Goal: Task Accomplishment & Management: Manage account settings

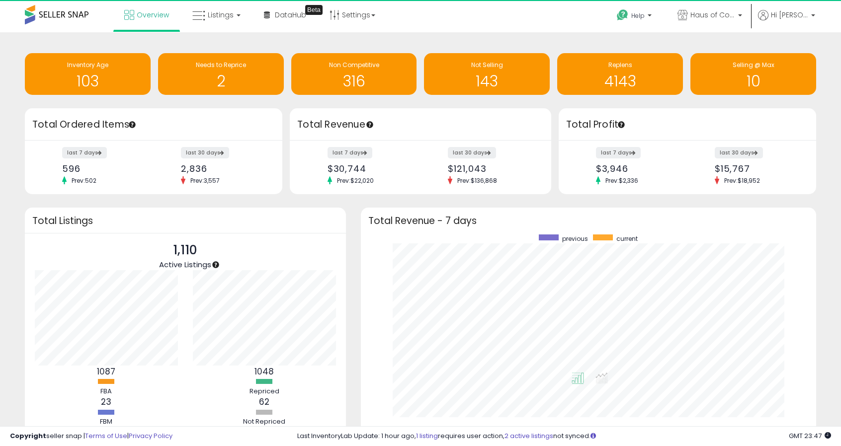
scroll to position [188, 435]
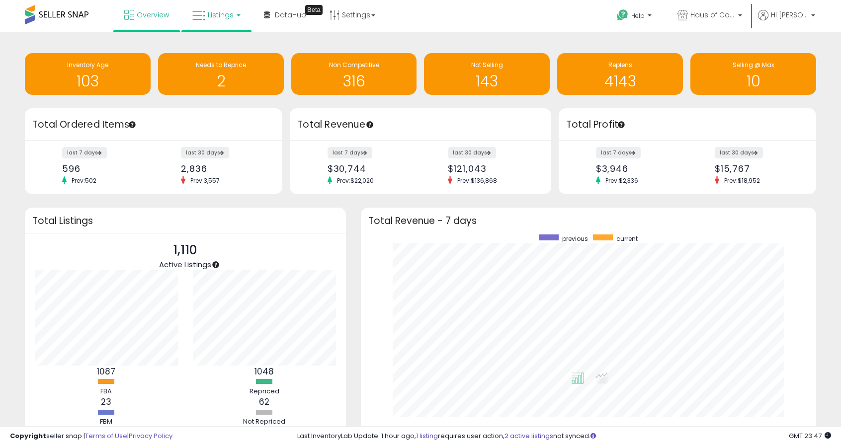
click at [214, 12] on span "Listings" at bounding box center [221, 15] width 26 height 10
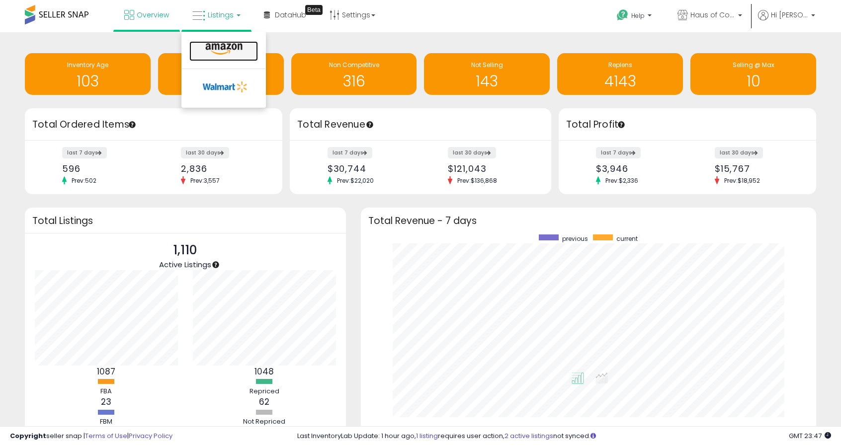
click at [206, 49] on icon at bounding box center [223, 49] width 43 height 13
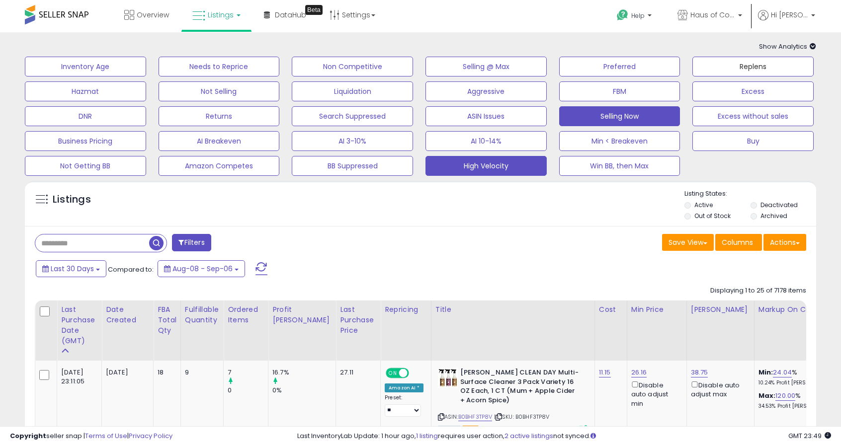
drag, startPoint x: 769, startPoint y: 62, endPoint x: 506, endPoint y: 163, distance: 281.4
click at [769, 62] on button "Replens" at bounding box center [752, 67] width 121 height 20
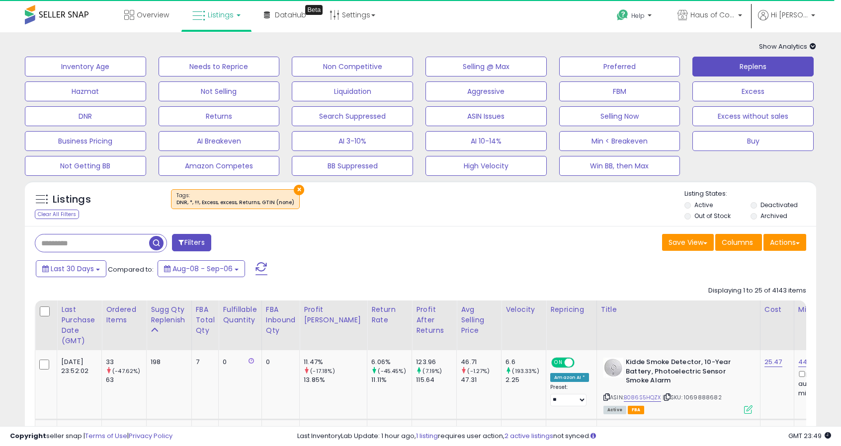
click at [131, 238] on input "text" at bounding box center [92, 243] width 114 height 17
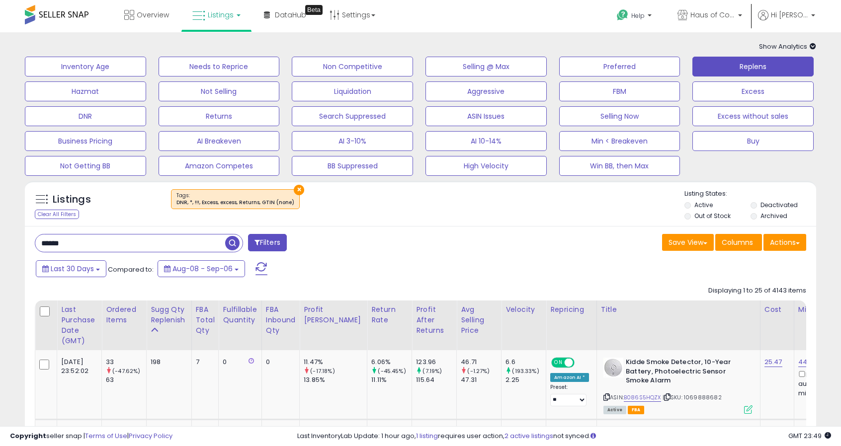
click at [233, 246] on span "button" at bounding box center [232, 243] width 14 height 14
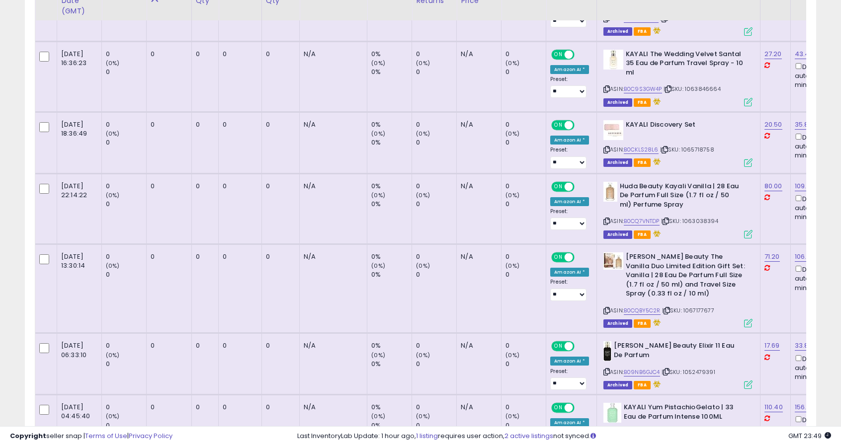
scroll to position [845, 0]
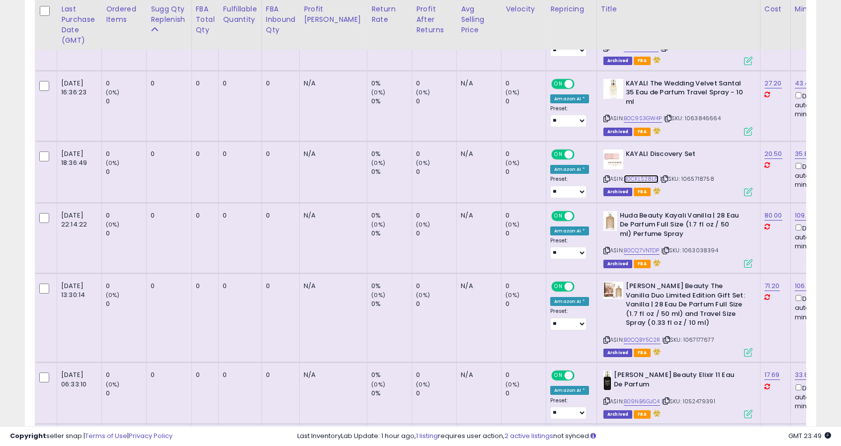
click at [628, 178] on link "B0CKLS28L6" at bounding box center [641, 179] width 35 height 8
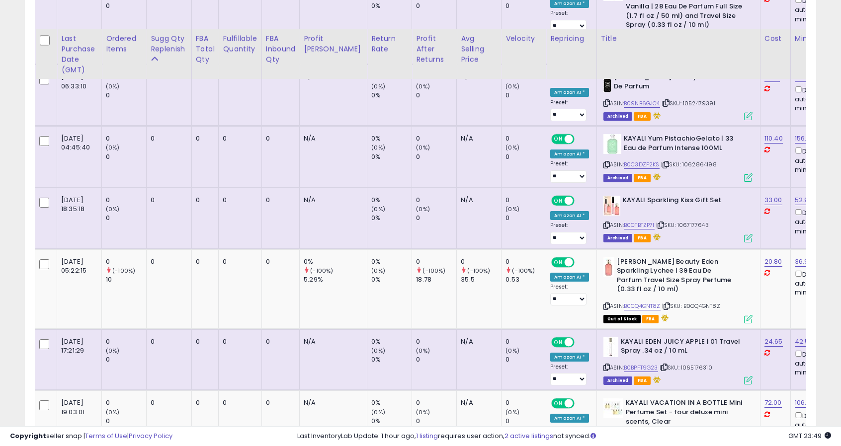
scroll to position [1342, 0]
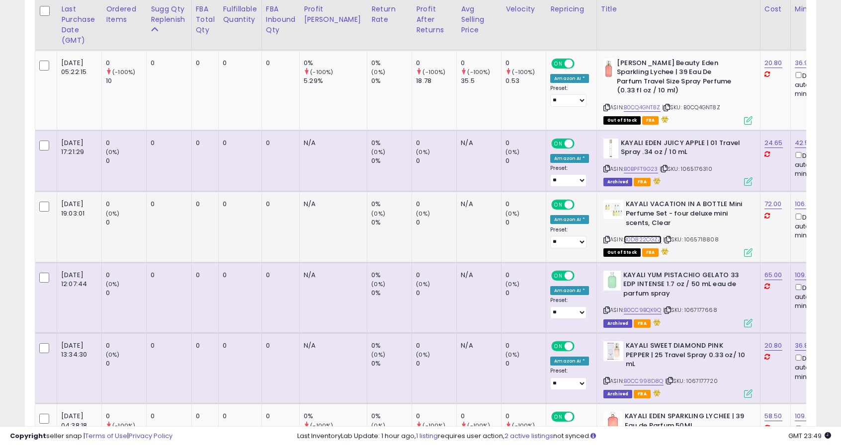
click at [624, 237] on link "B0D822CGZZ" at bounding box center [643, 240] width 38 height 8
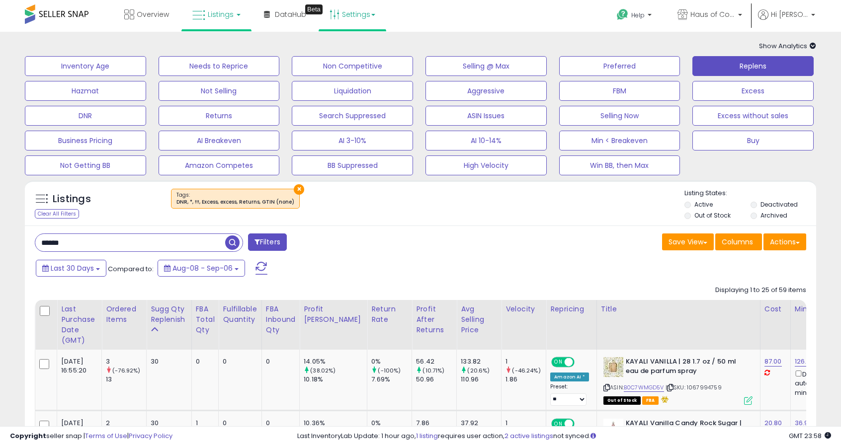
scroll to position [0, 0]
click at [134, 242] on input "******" at bounding box center [130, 243] width 190 height 17
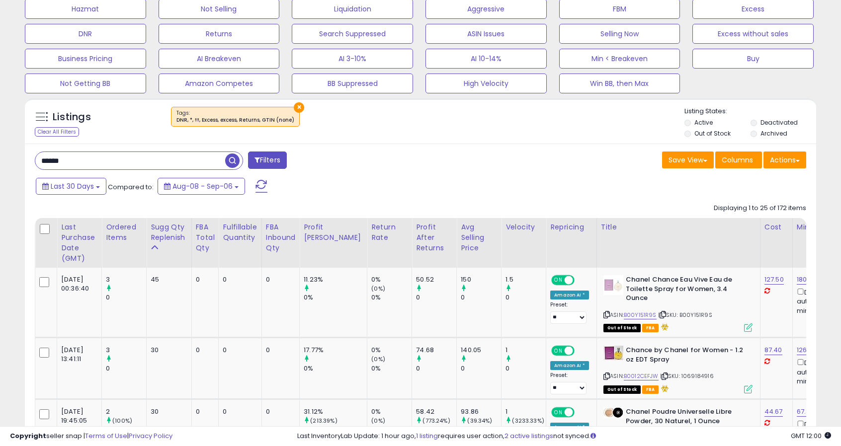
scroll to position [99, 0]
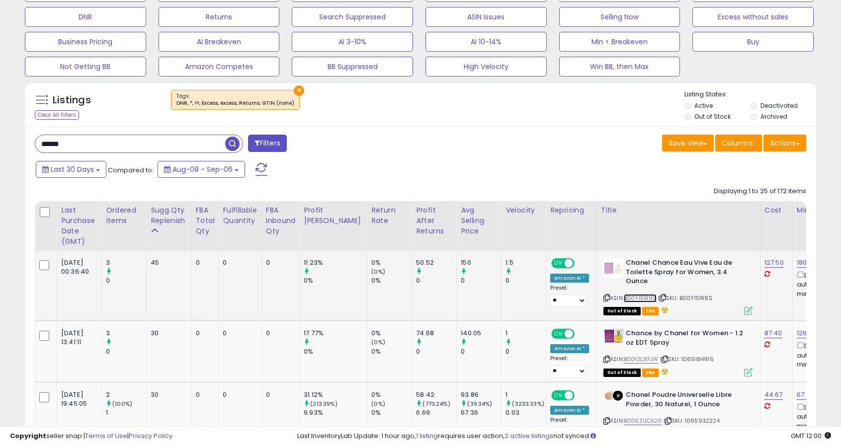
click at [624, 296] on link "B00Y151R9S" at bounding box center [640, 298] width 33 height 8
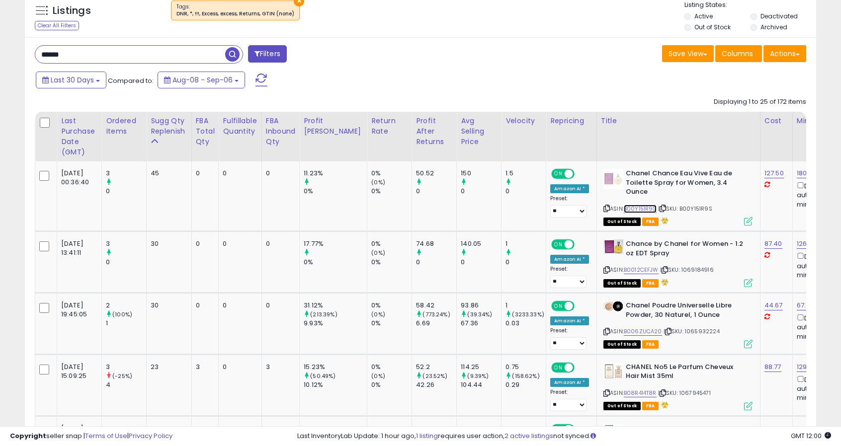
scroll to position [199, 0]
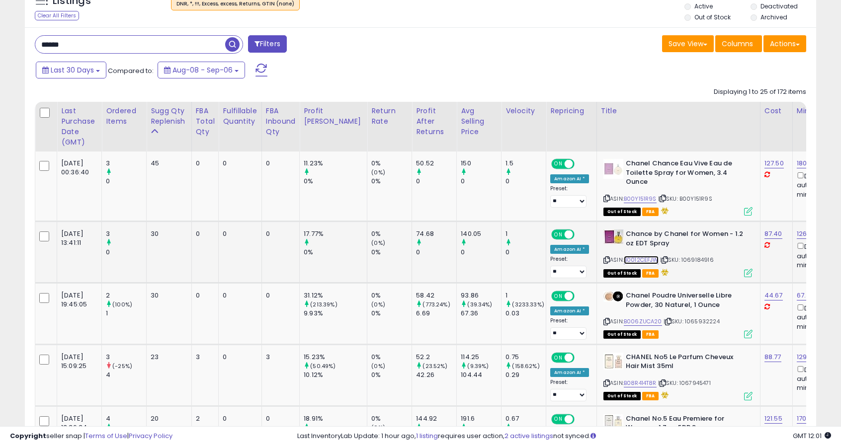
click at [624, 258] on link "B0012CEFJW" at bounding box center [641, 260] width 35 height 8
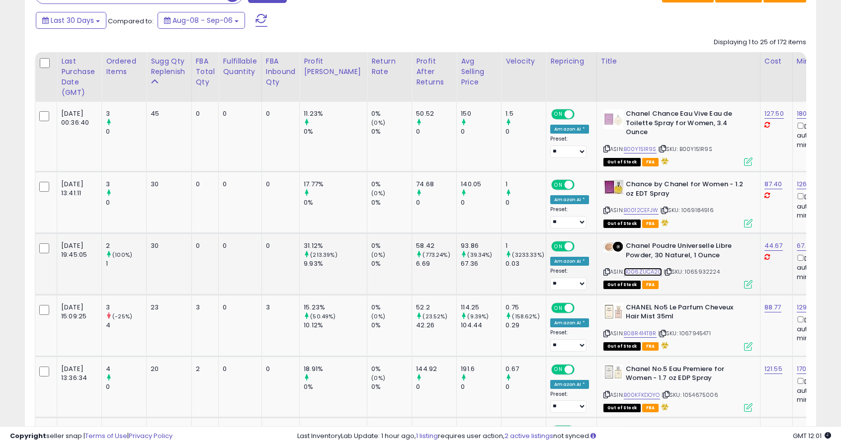
click at [624, 272] on link "B006ZUCA20" at bounding box center [643, 272] width 38 height 8
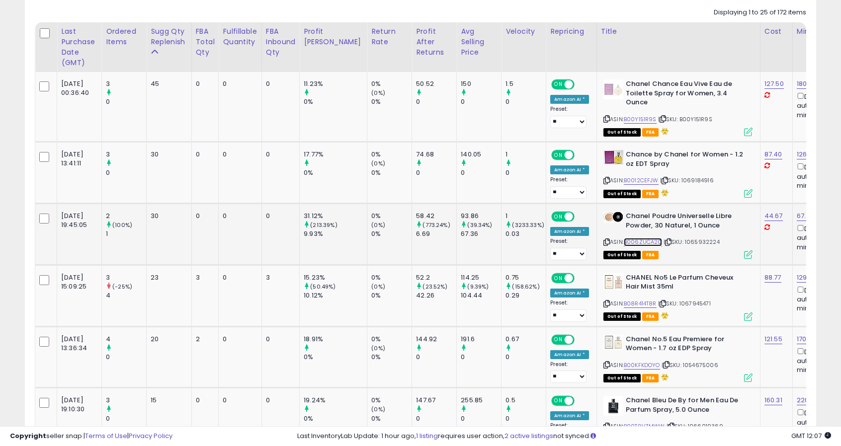
scroll to position [298, 0]
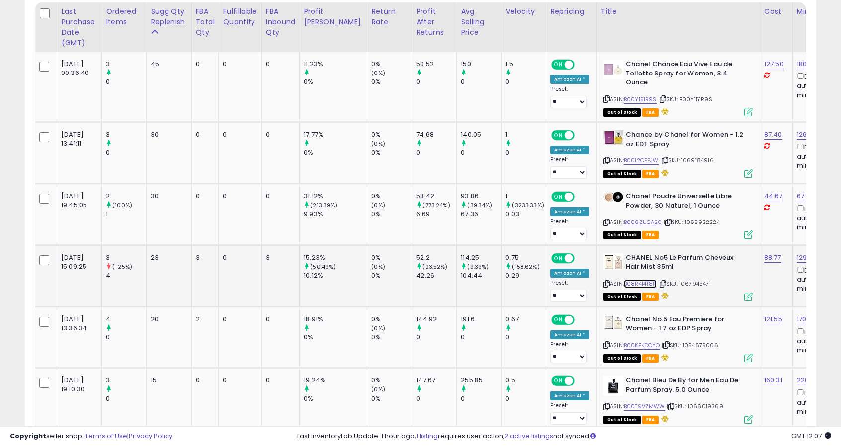
click at [624, 282] on link "B08R414T8R" at bounding box center [640, 284] width 33 height 8
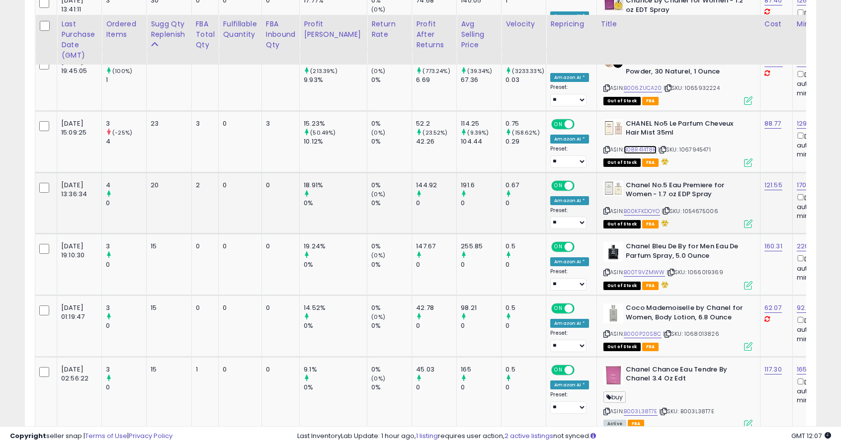
scroll to position [447, 0]
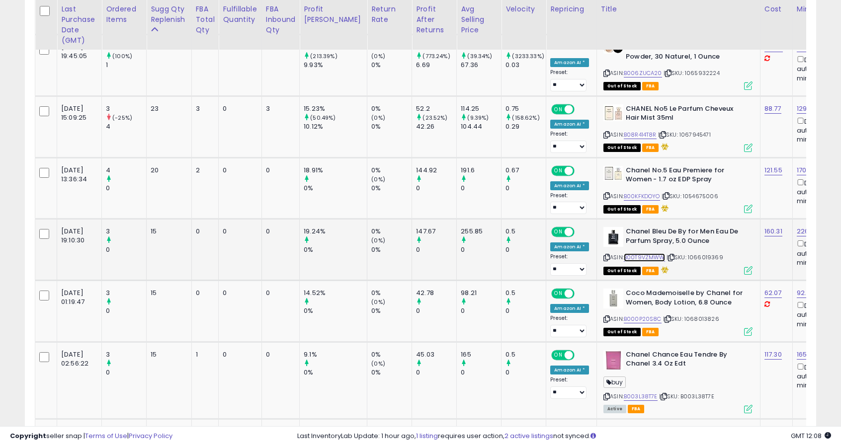
click at [624, 256] on link "B00T9VZMWW" at bounding box center [644, 257] width 41 height 8
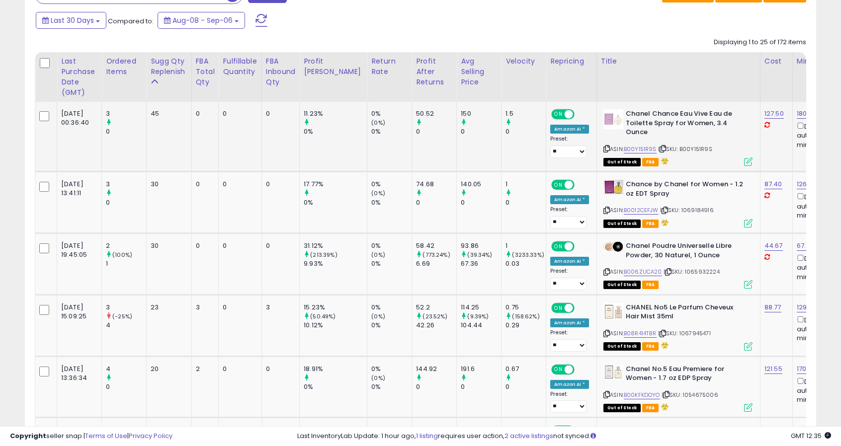
scroll to position [99, 0]
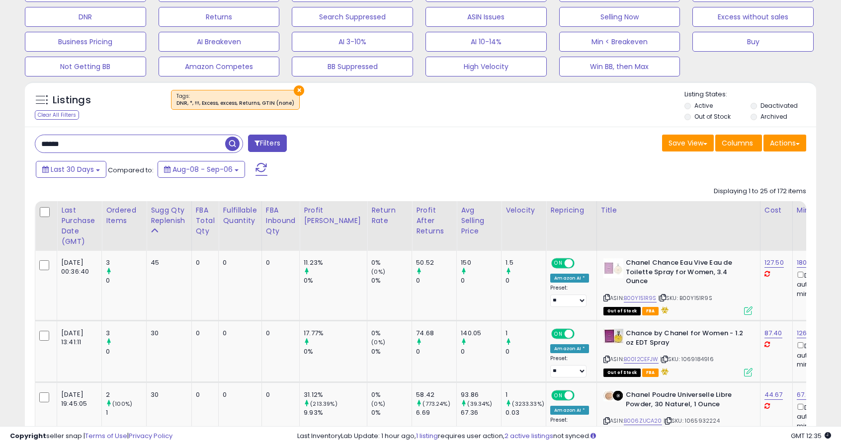
click at [123, 149] on input "******" at bounding box center [130, 143] width 190 height 17
type input "*******"
click at [230, 142] on span "button" at bounding box center [232, 144] width 14 height 14
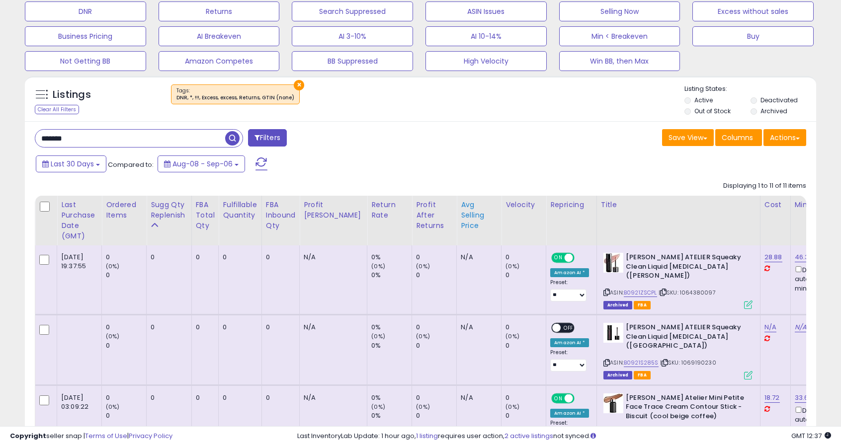
scroll to position [149, 0]
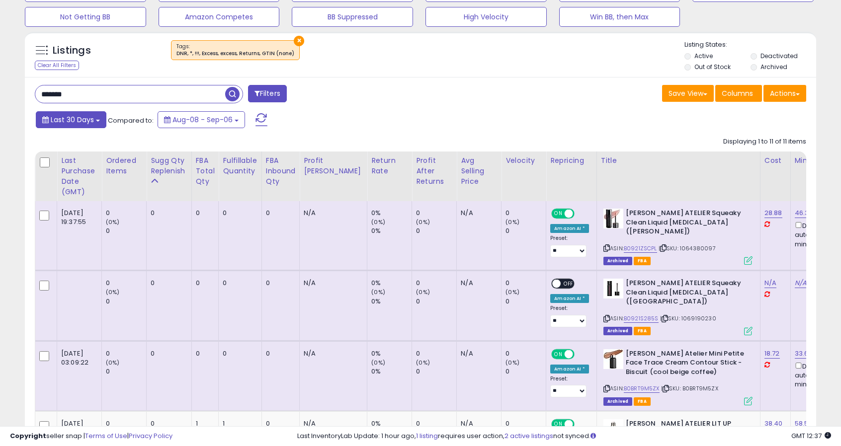
click at [56, 124] on span "Last 30 Days" at bounding box center [72, 120] width 43 height 10
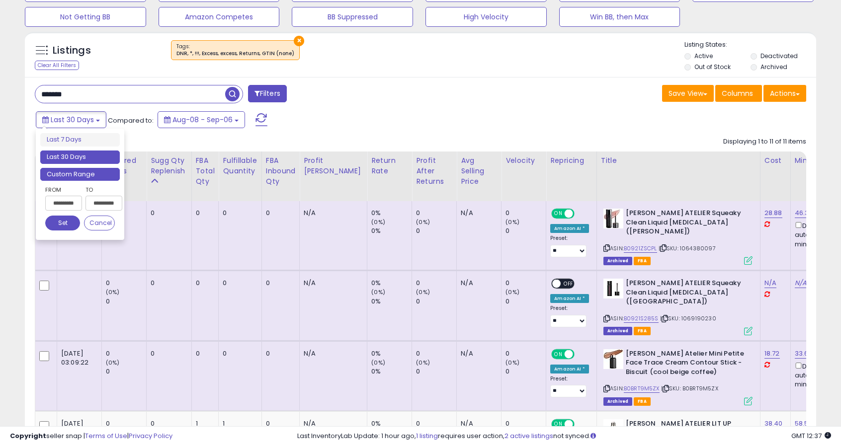
click at [65, 175] on li "Custom Range" at bounding box center [80, 174] width 80 height 13
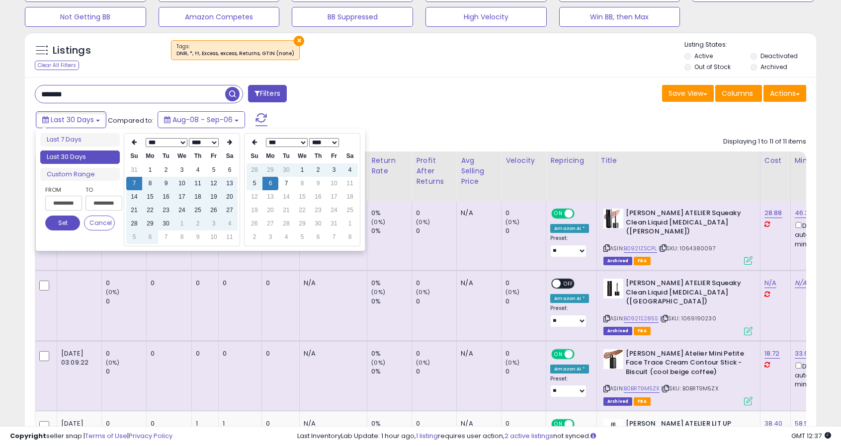
click at [205, 143] on select "**** **** **** **** **** **** **** **** **** **** **** **** **** **** **** ****…" at bounding box center [204, 142] width 30 height 9
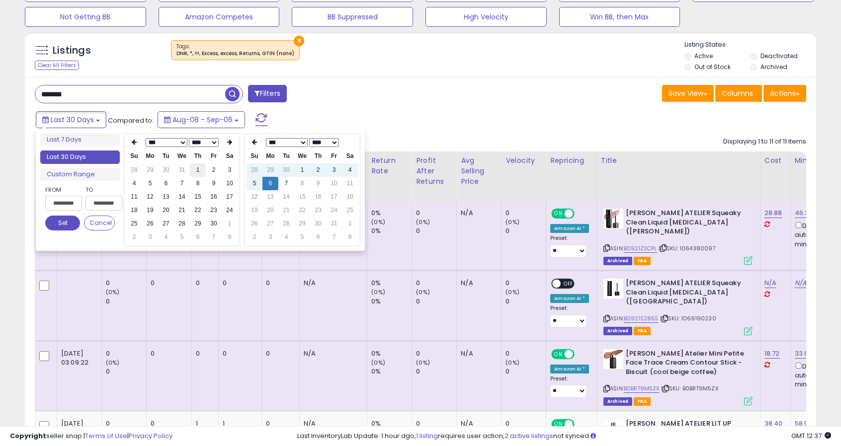
click at [198, 164] on td "1" at bounding box center [198, 170] width 16 height 13
type input "**********"
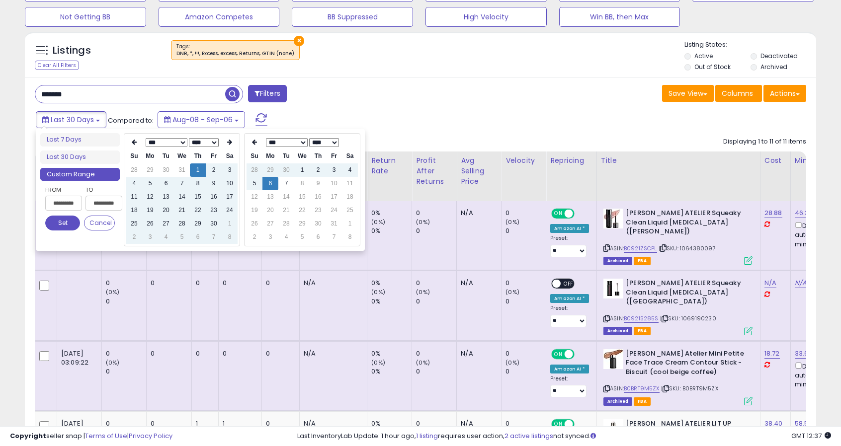
click at [65, 222] on button "Set" at bounding box center [62, 223] width 35 height 15
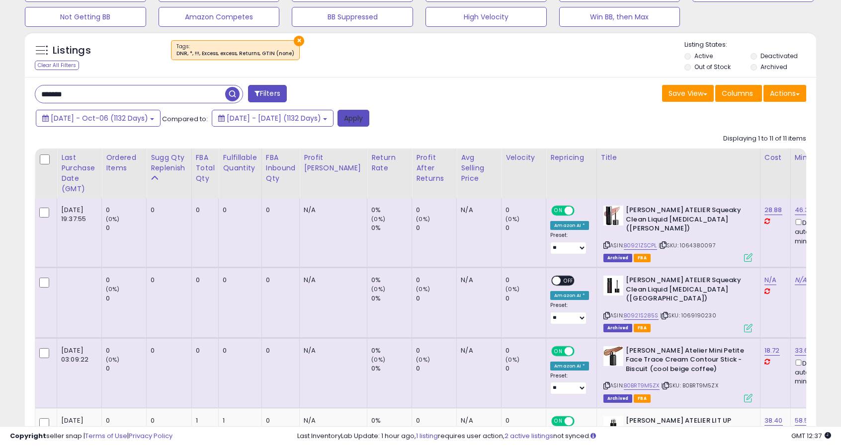
click at [369, 118] on button "Apply" at bounding box center [353, 118] width 32 height 17
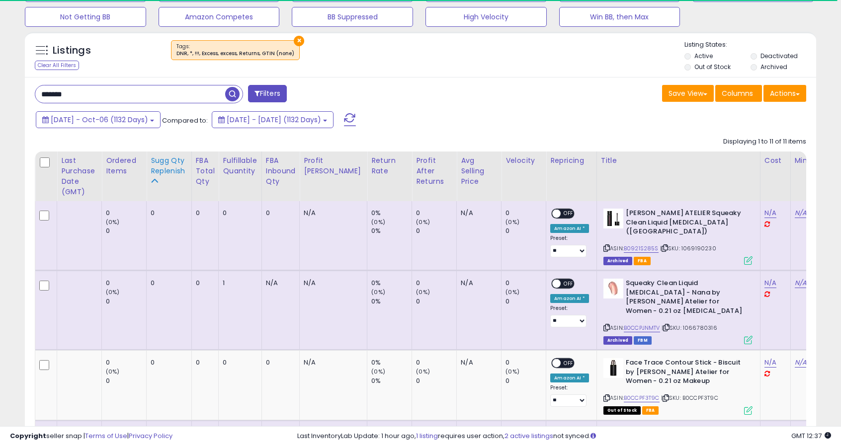
click at [168, 170] on div "Sugg Qty Replenish" at bounding box center [169, 166] width 37 height 21
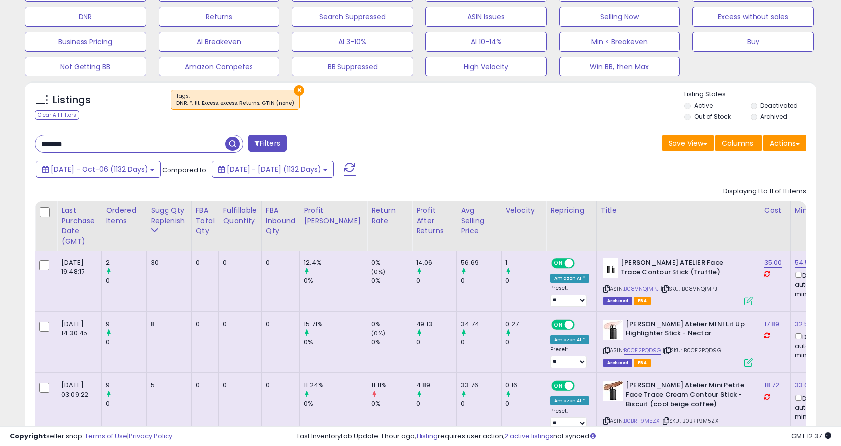
scroll to position [199, 0]
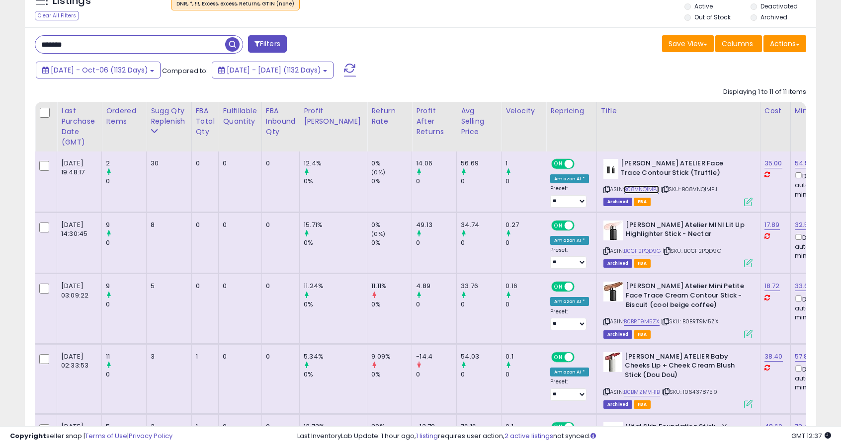
click at [624, 190] on link "B08VNQ1MPJ" at bounding box center [641, 189] width 35 height 8
click at [624, 249] on link "B0CF2PQD9G" at bounding box center [642, 251] width 37 height 8
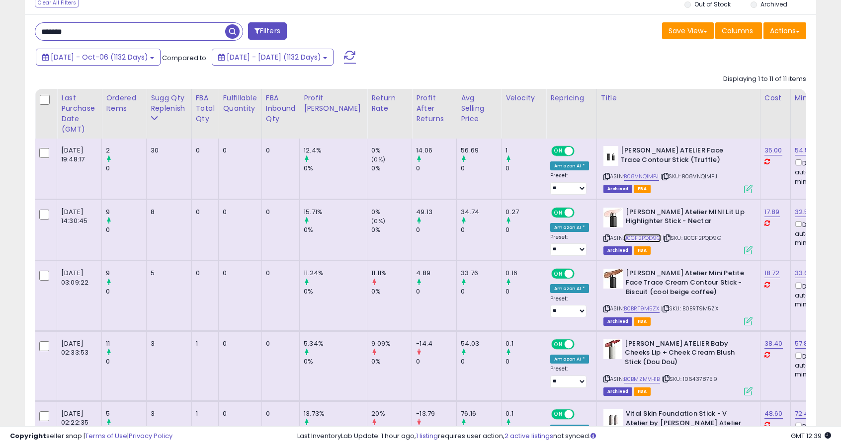
scroll to position [249, 0]
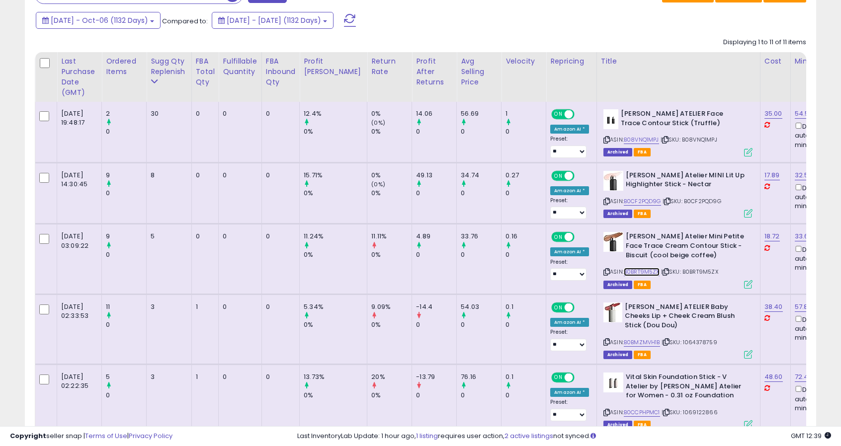
click at [624, 268] on link "B0BRT9M5ZX" at bounding box center [642, 272] width 36 height 8
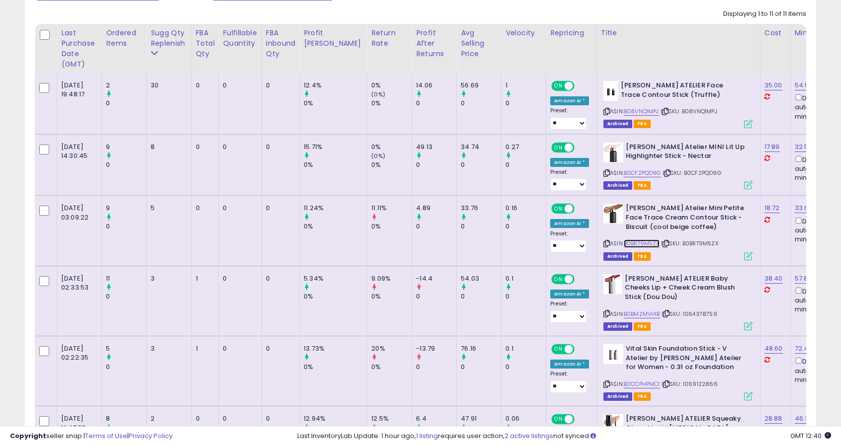
scroll to position [298, 0]
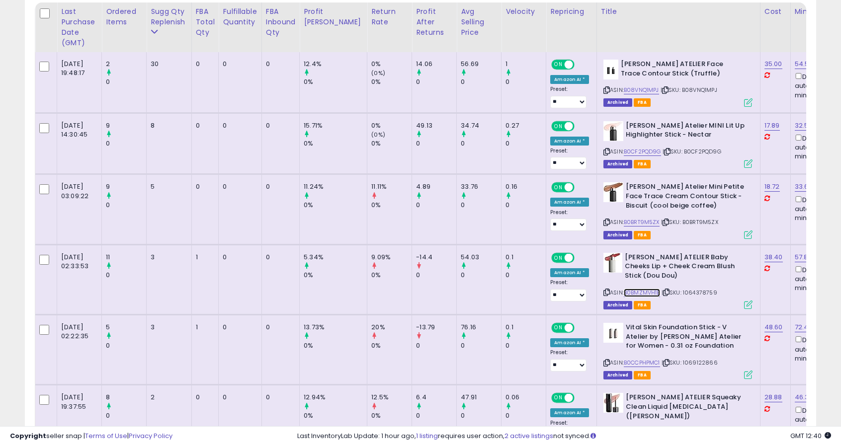
click at [624, 289] on link "B0BMZMVH1B" at bounding box center [642, 293] width 36 height 8
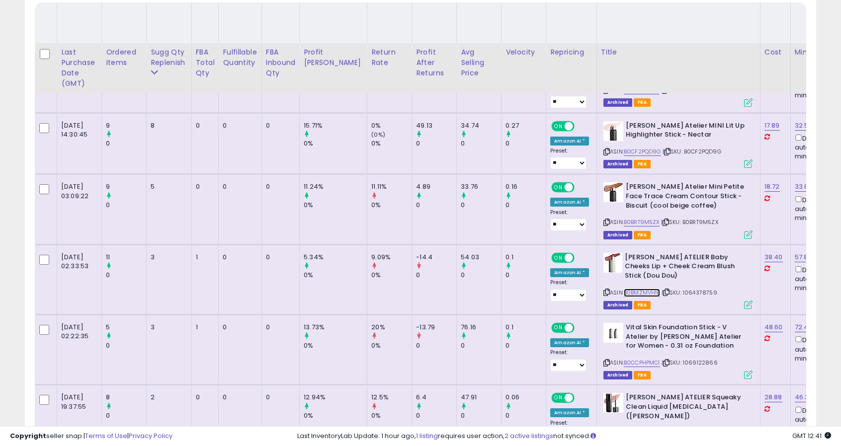
scroll to position [398, 0]
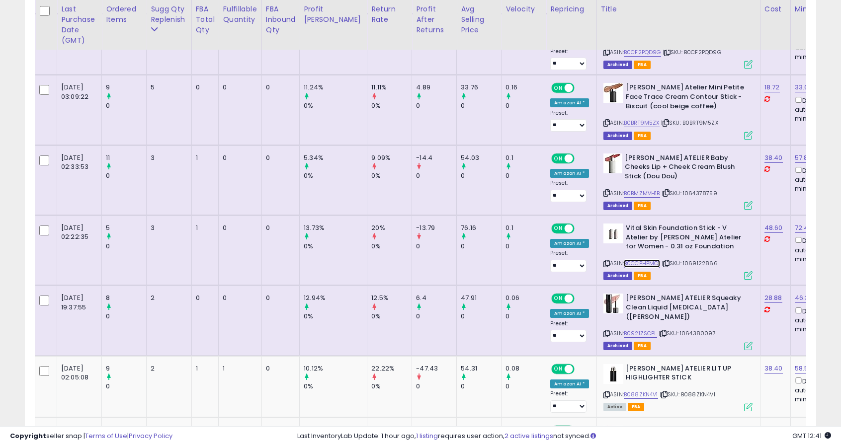
click at [626, 261] on link "B0CCPHPMC1" at bounding box center [642, 263] width 36 height 8
click at [626, 330] on link "B0921ZSCPL" at bounding box center [640, 334] width 33 height 8
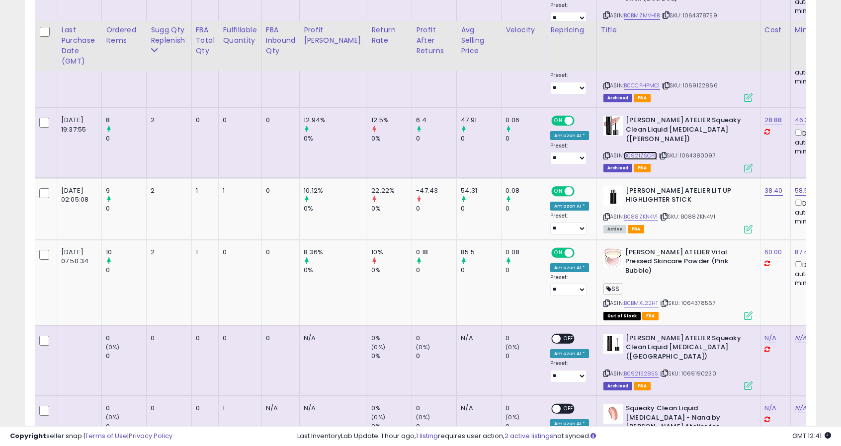
scroll to position [596, 0]
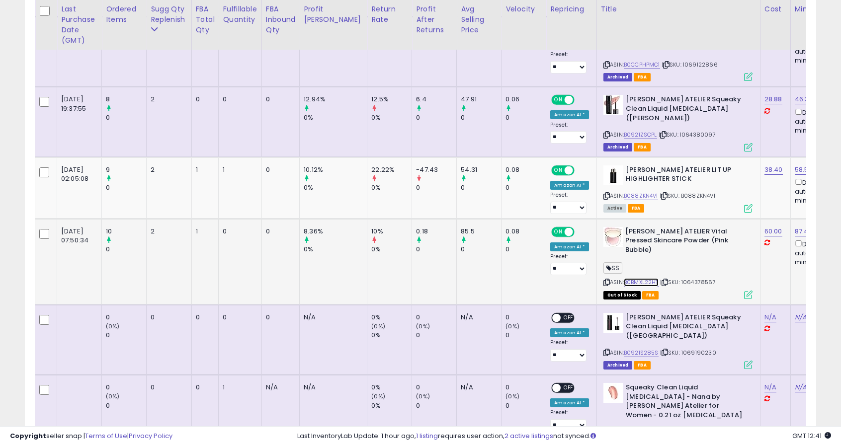
click at [624, 278] on link "B0BMXL22HT" at bounding box center [641, 282] width 35 height 8
click at [624, 192] on link "B088ZKN4V1" at bounding box center [641, 196] width 34 height 8
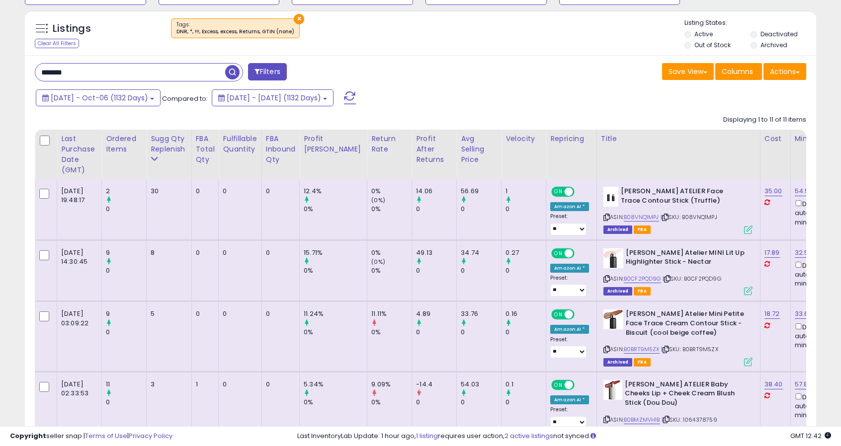
scroll to position [173, 0]
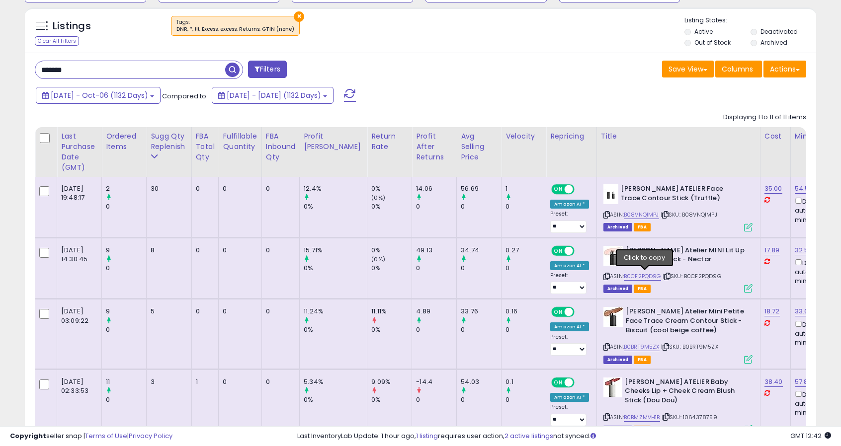
click at [664, 274] on icon at bounding box center [667, 276] width 6 height 5
click at [624, 274] on link "B0CF2PQD9G" at bounding box center [642, 276] width 37 height 8
click at [664, 274] on icon at bounding box center [667, 276] width 6 height 5
click at [663, 345] on icon at bounding box center [666, 346] width 6 height 5
click at [663, 344] on icon at bounding box center [666, 346] width 6 height 5
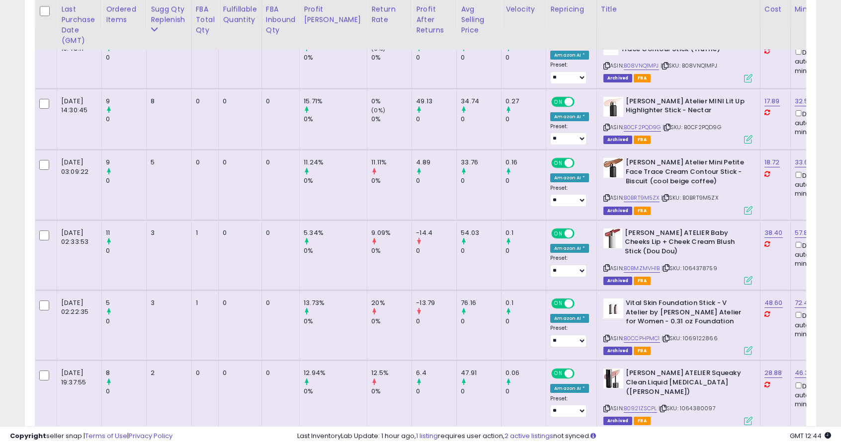
scroll to position [422, 0]
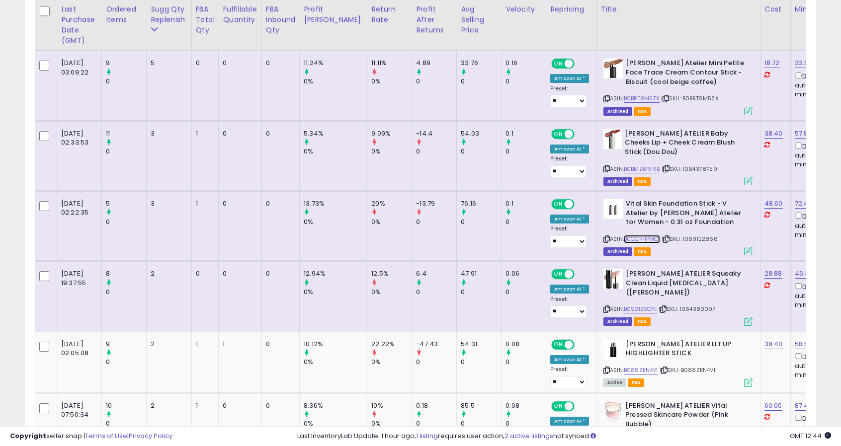
click at [629, 235] on link "B0CCPHPMC1" at bounding box center [642, 239] width 36 height 8
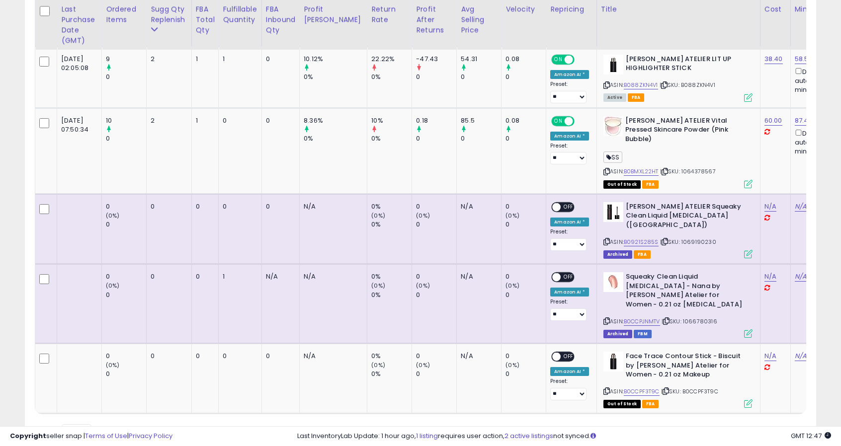
scroll to position [720, 0]
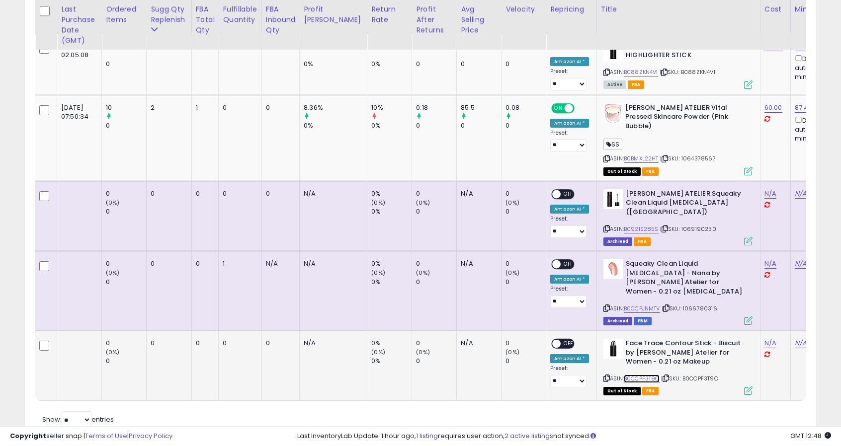
click at [632, 375] on link "B0CCPF3T9C" at bounding box center [642, 379] width 36 height 8
click at [624, 305] on link "B0CCPJNMTV" at bounding box center [642, 309] width 36 height 8
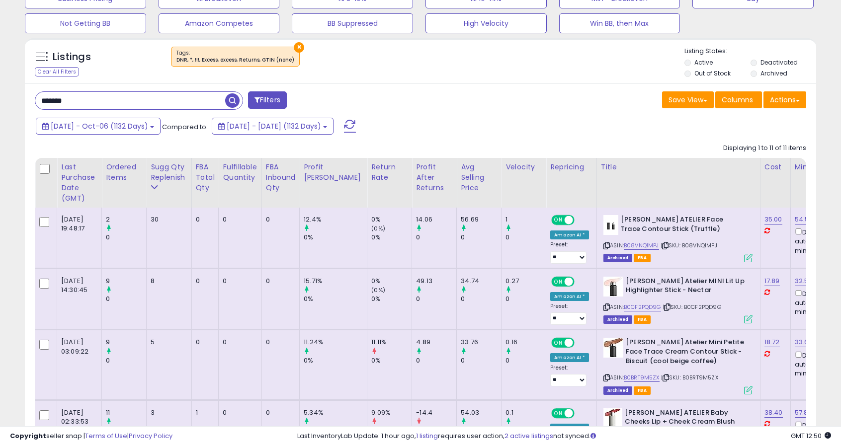
scroll to position [74, 0]
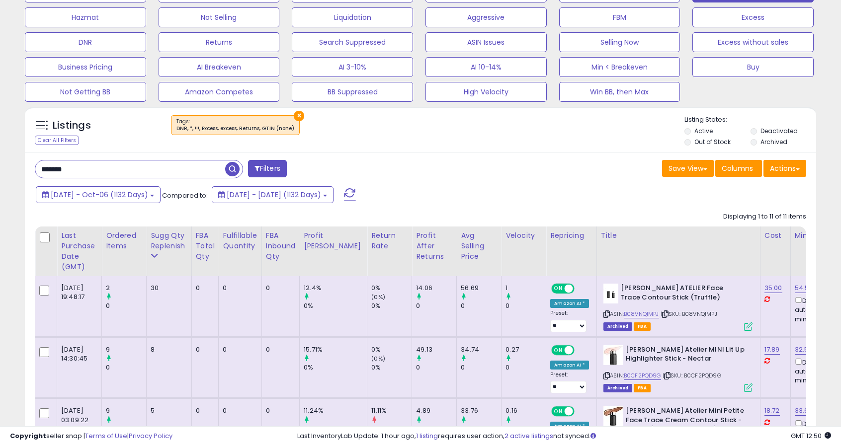
click at [212, 172] on input "*******" at bounding box center [130, 169] width 190 height 17
